Goal: Information Seeking & Learning: Learn about a topic

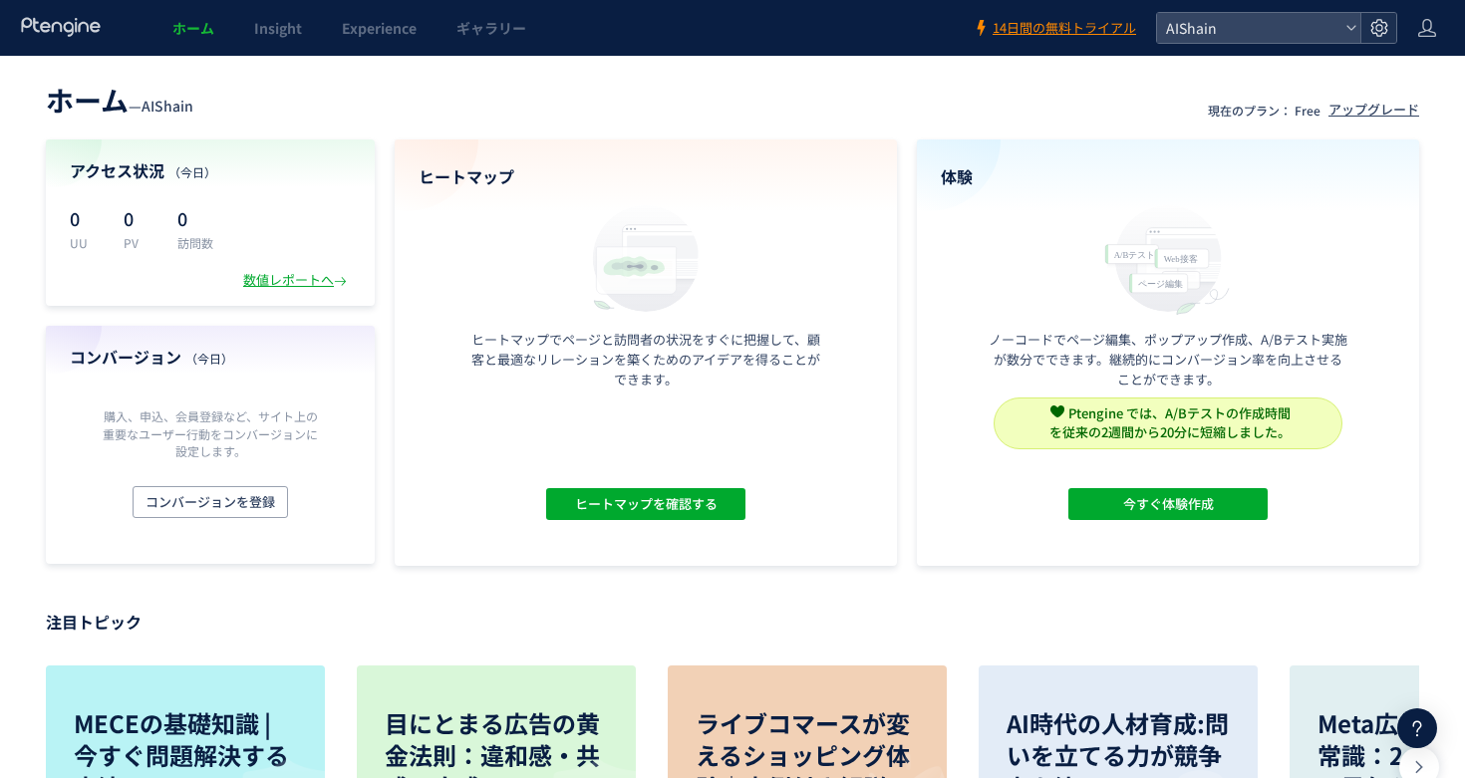
click at [1377, 25] on use at bounding box center [1378, 27] width 17 height 17
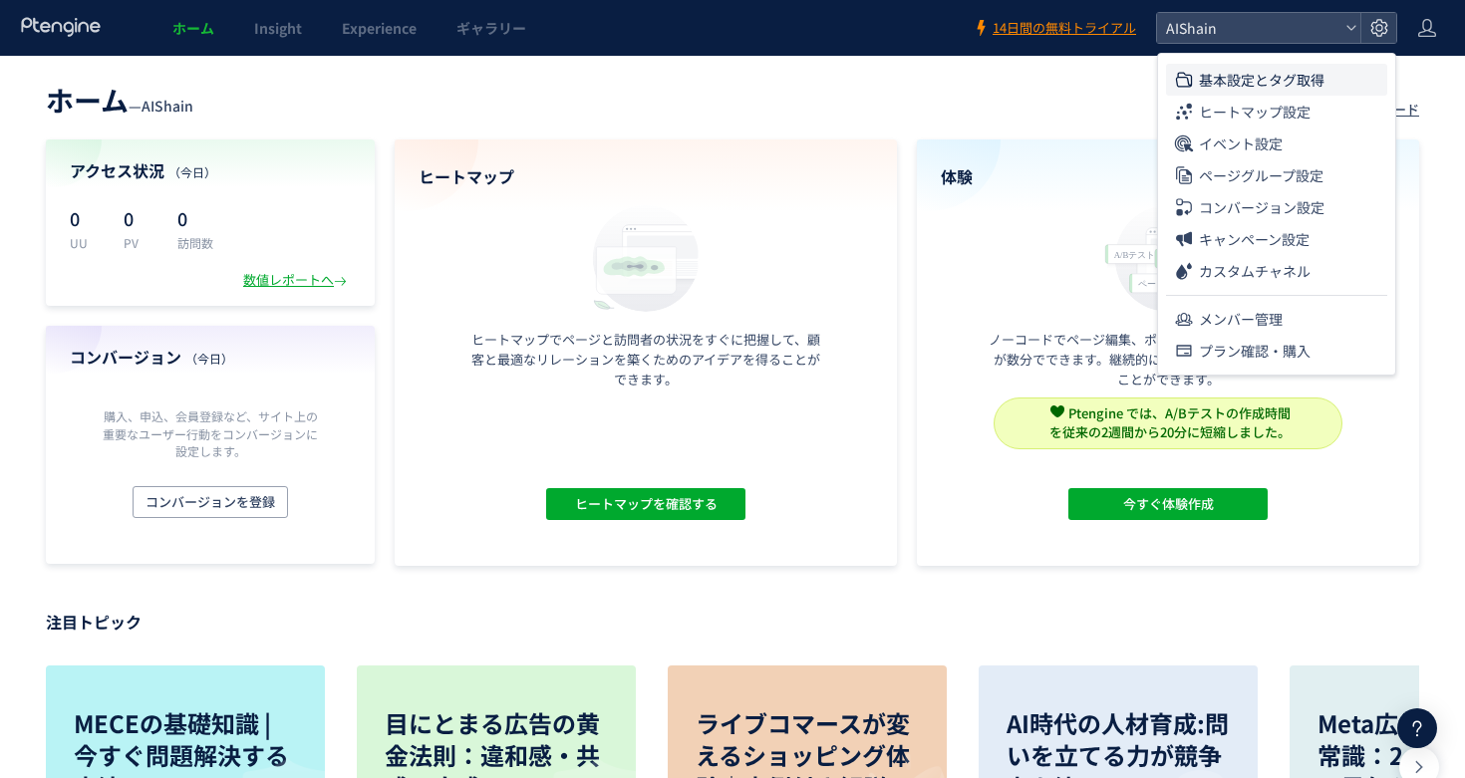
click at [1197, 82] on li "基本設定とタグ取得" at bounding box center [1276, 80] width 221 height 32
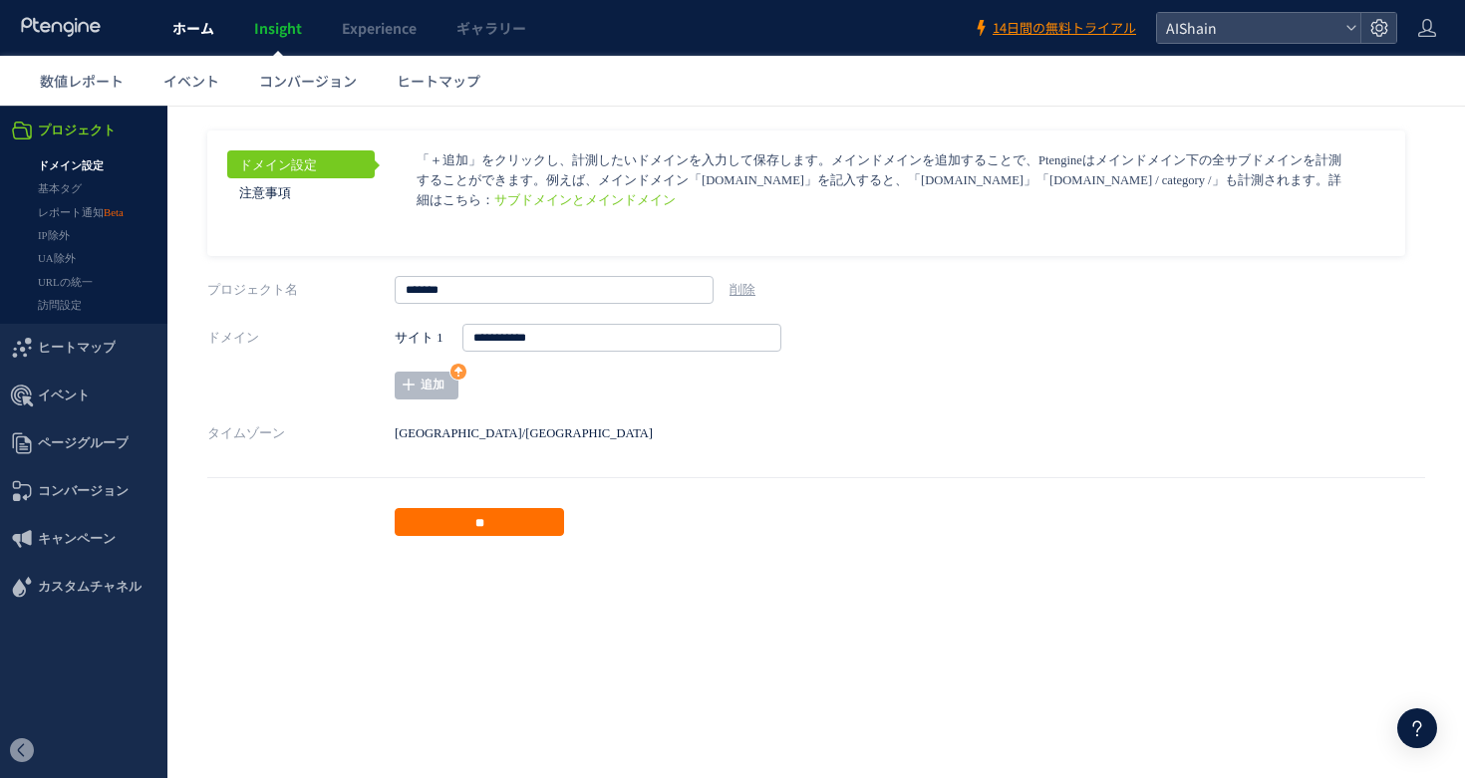
click at [196, 25] on span "ホーム" at bounding box center [193, 28] width 42 height 20
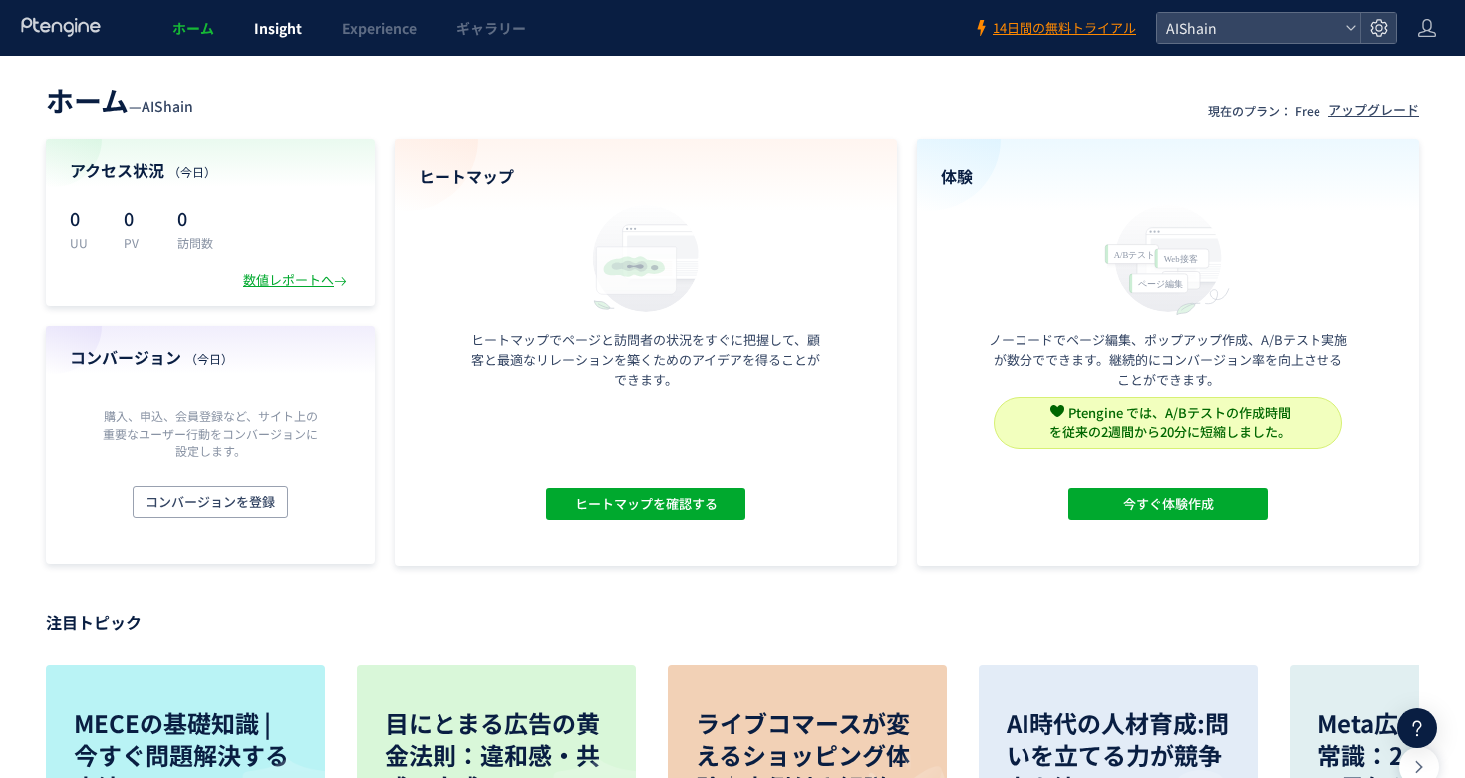
click at [269, 24] on span "Insight" at bounding box center [278, 28] width 48 height 20
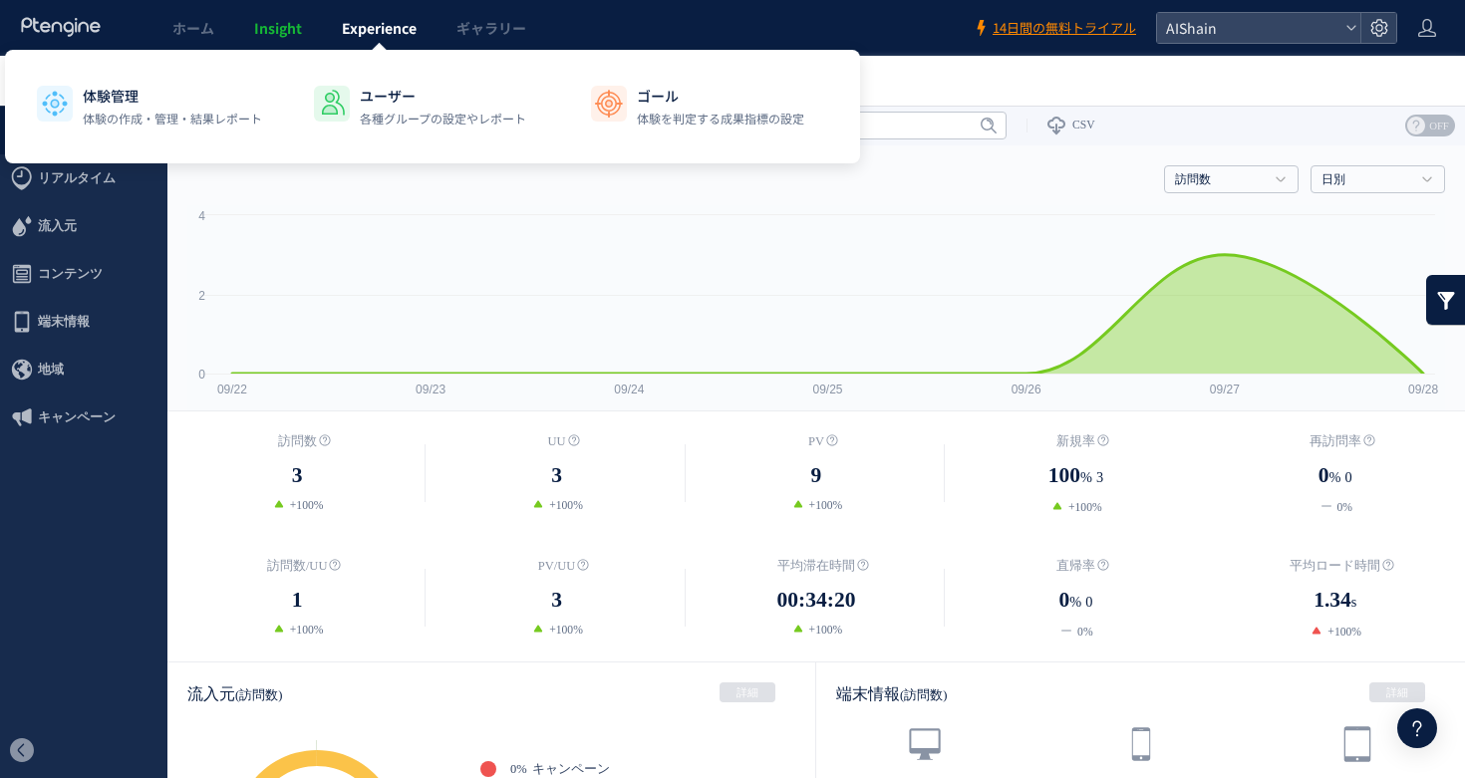
click at [397, 28] on span "Experience" at bounding box center [379, 28] width 75 height 20
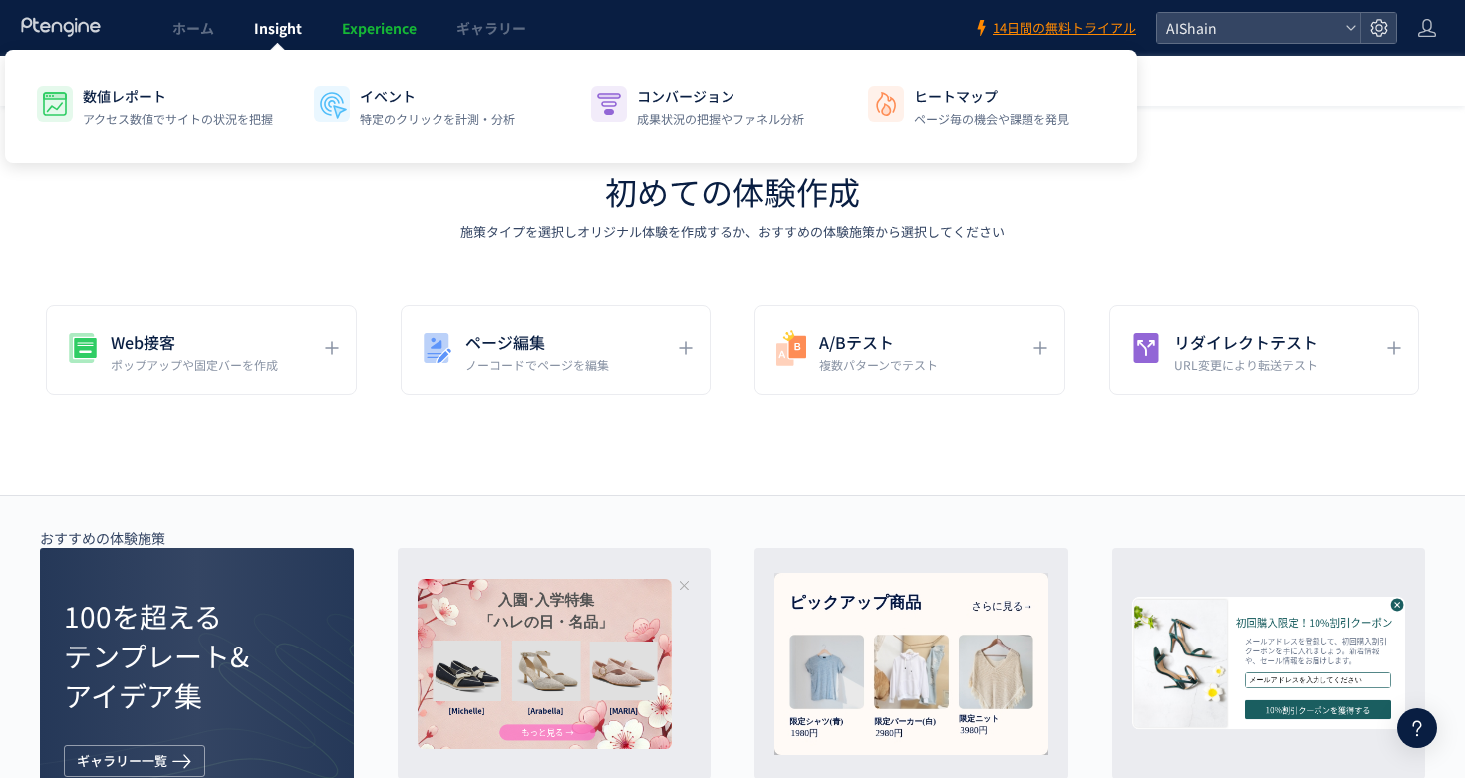
click at [293, 30] on span "Insight" at bounding box center [278, 28] width 48 height 20
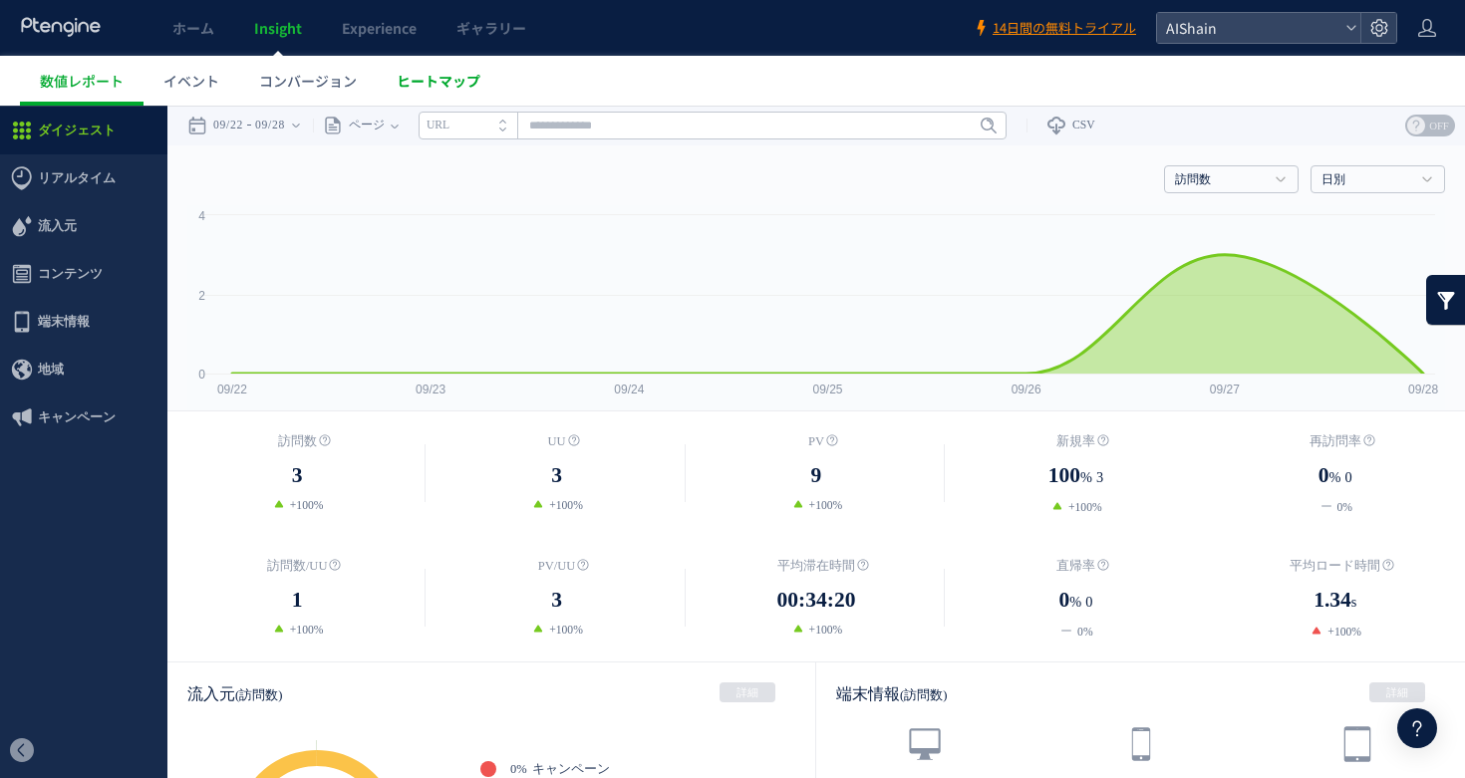
click at [415, 91] on link "ヒートマップ" at bounding box center [439, 81] width 124 height 50
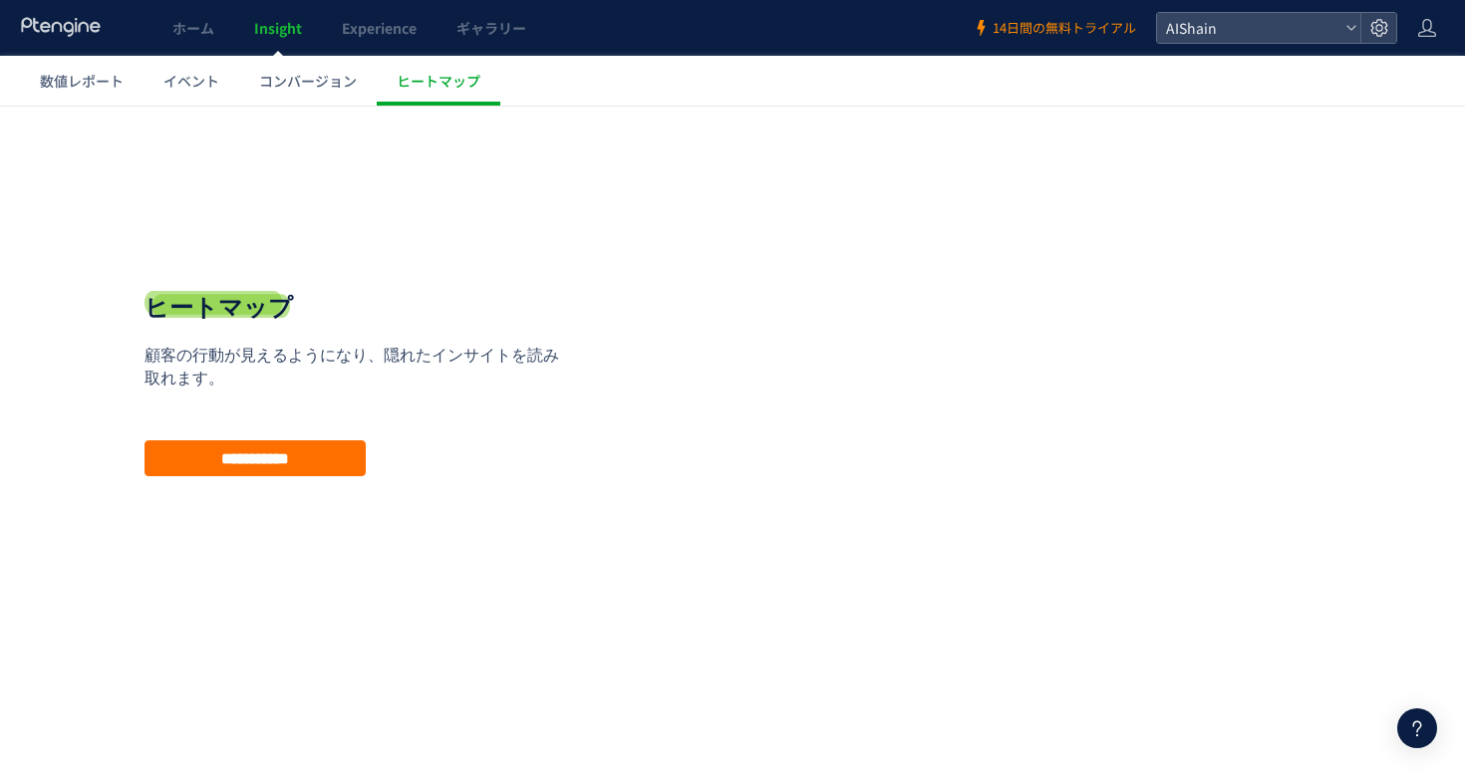
click at [1105, 30] on span "14日間の無料トライアル" at bounding box center [1065, 28] width 144 height 19
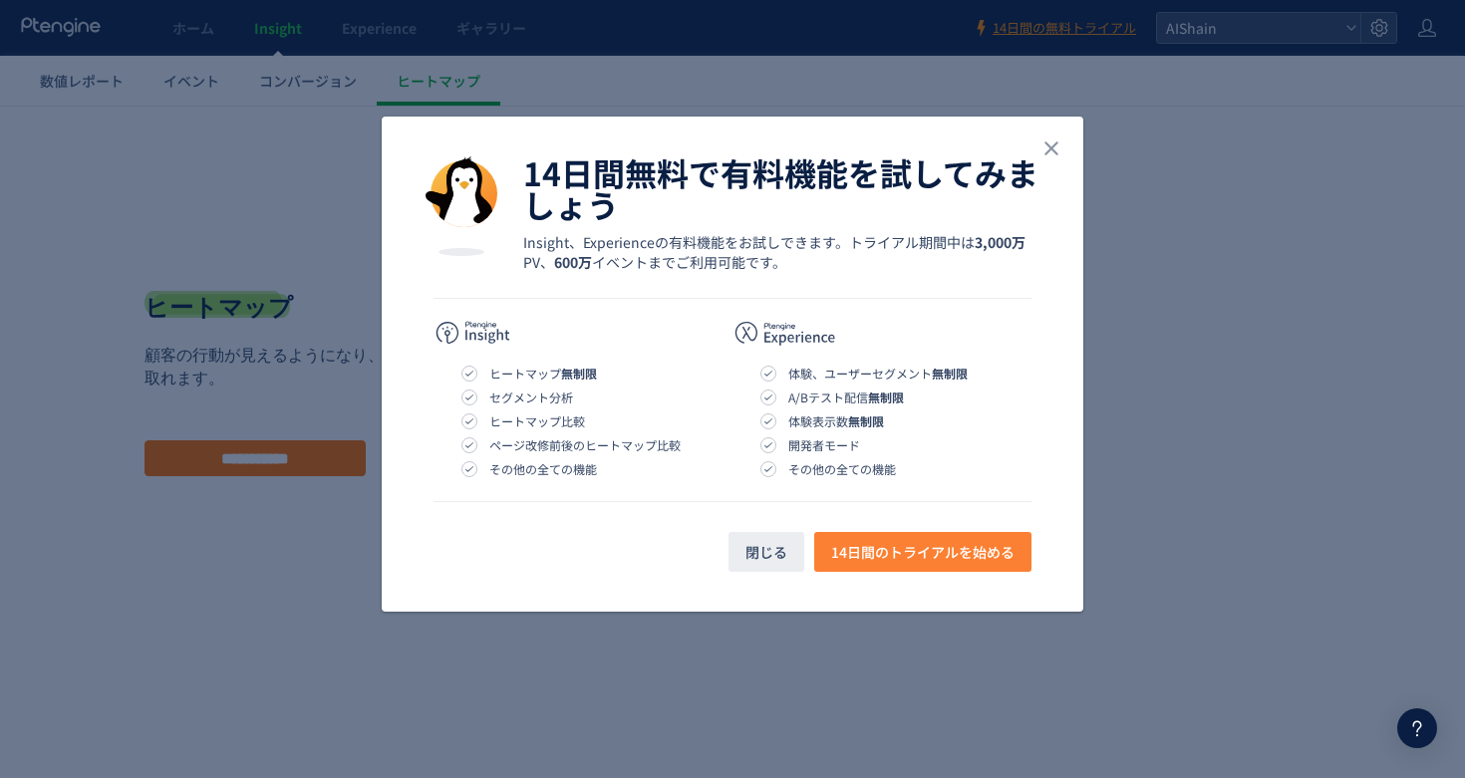
click at [932, 545] on span "14日間のトライアルを始める" at bounding box center [922, 552] width 183 height 40
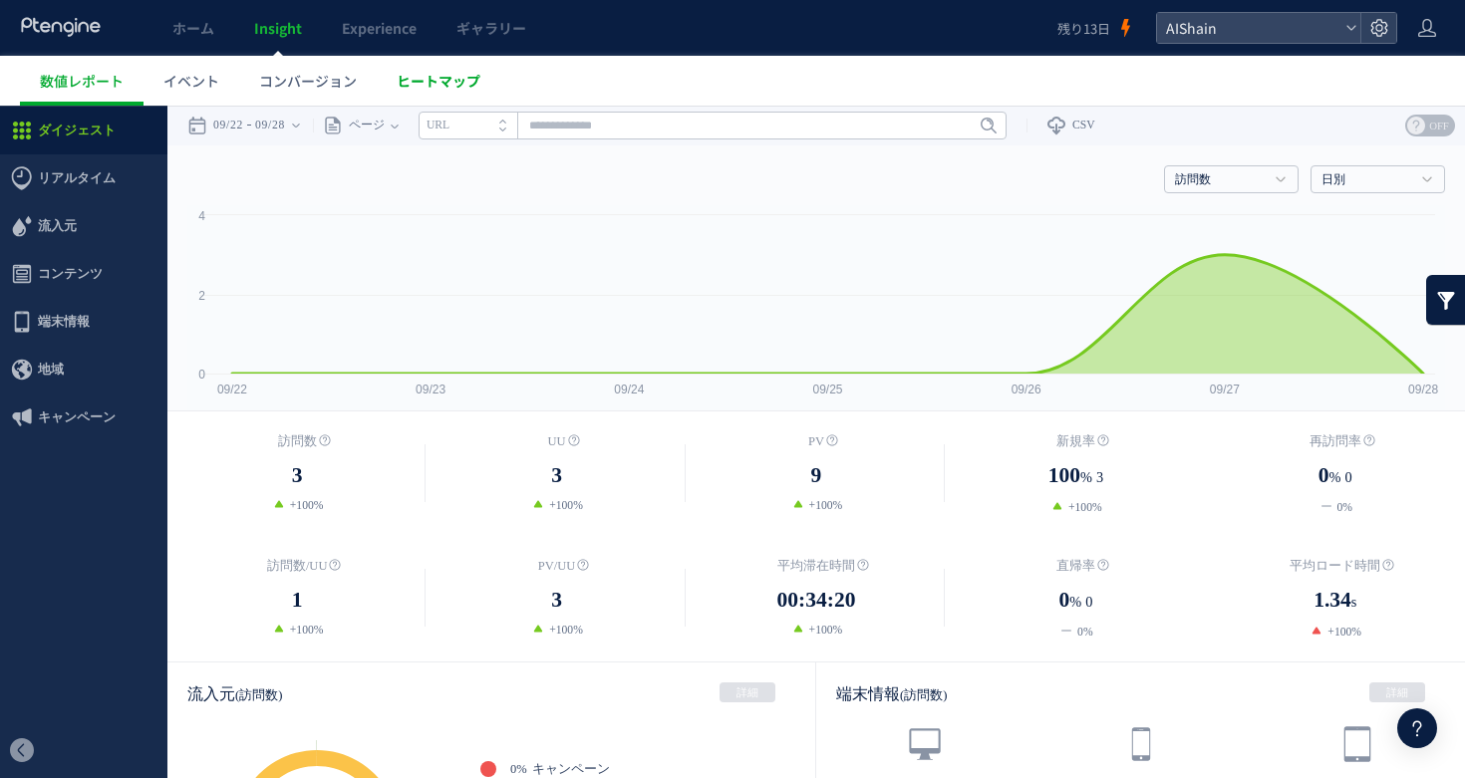
click at [393, 67] on link "ヒートマップ" at bounding box center [439, 81] width 124 height 50
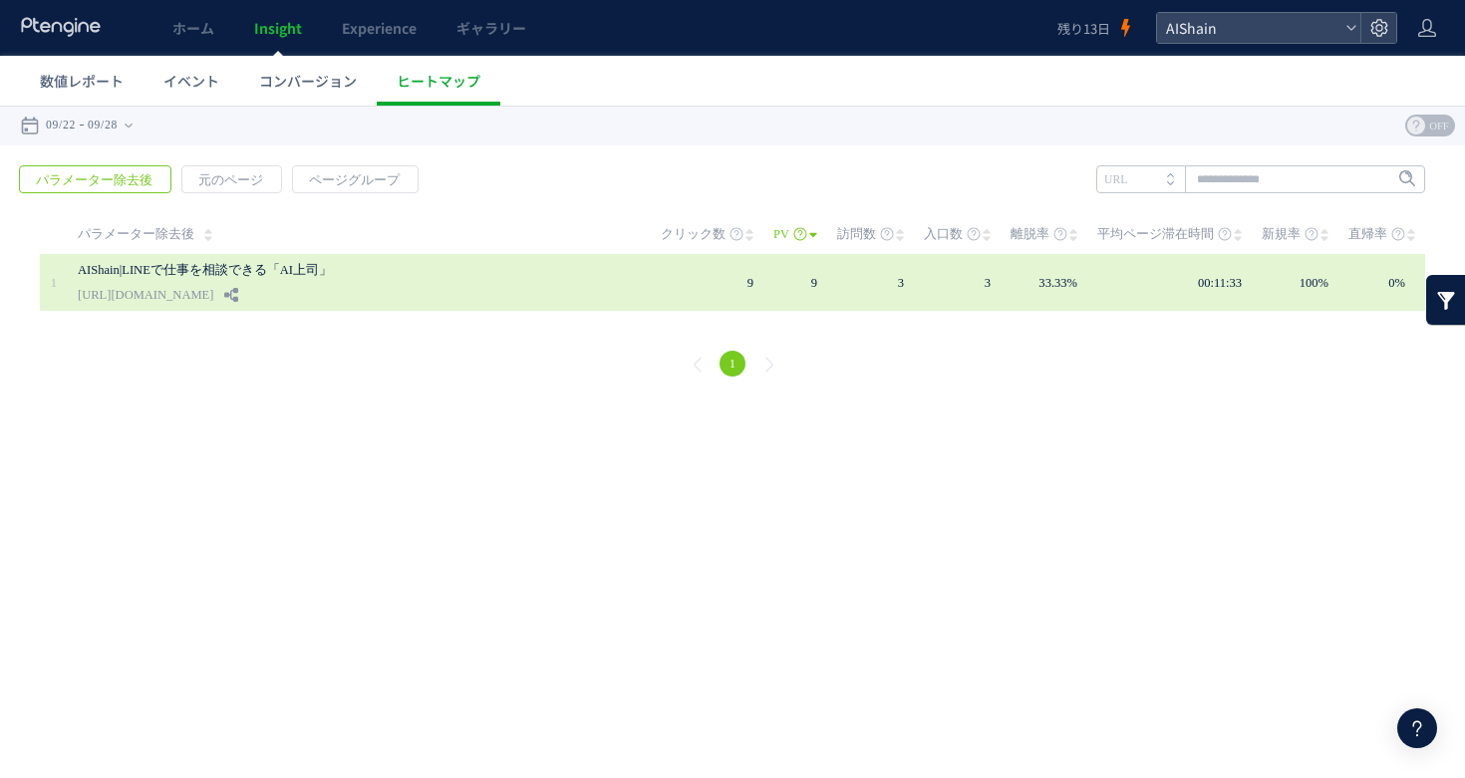
click at [311, 272] on link "AIShain|LINEで仕事を相談できる「AI上司」" at bounding box center [337, 270] width 518 height 24
